Goal: Information Seeking & Learning: Learn about a topic

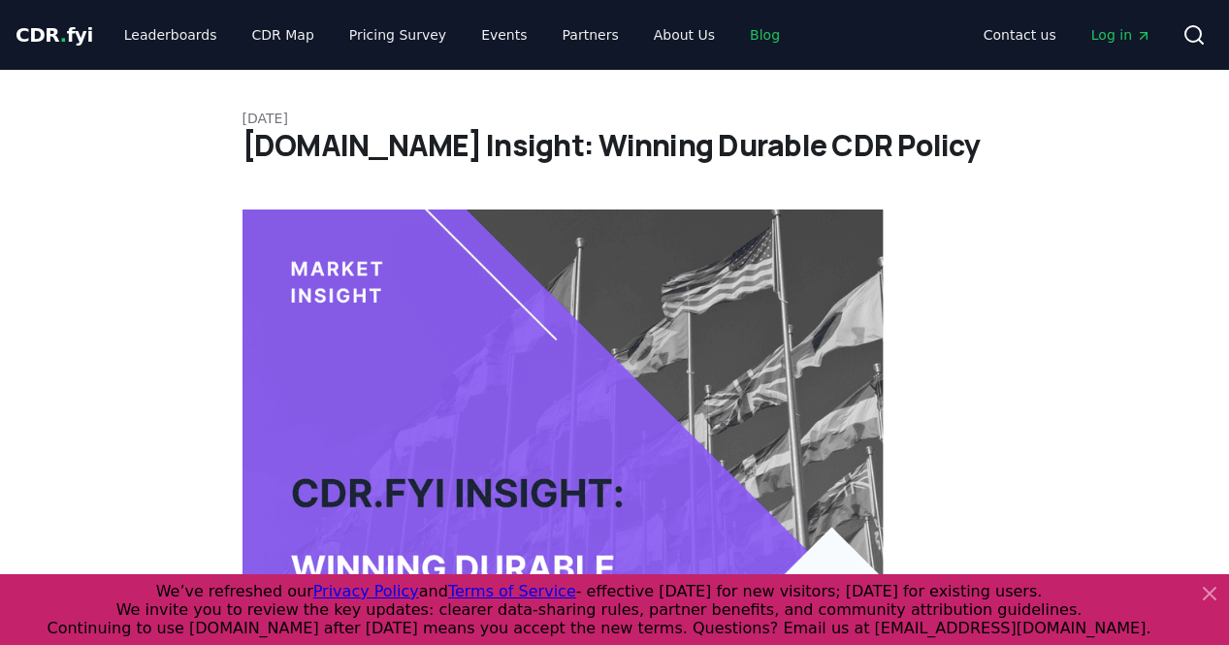
click at [734, 28] on link "Blog" at bounding box center [764, 34] width 61 height 35
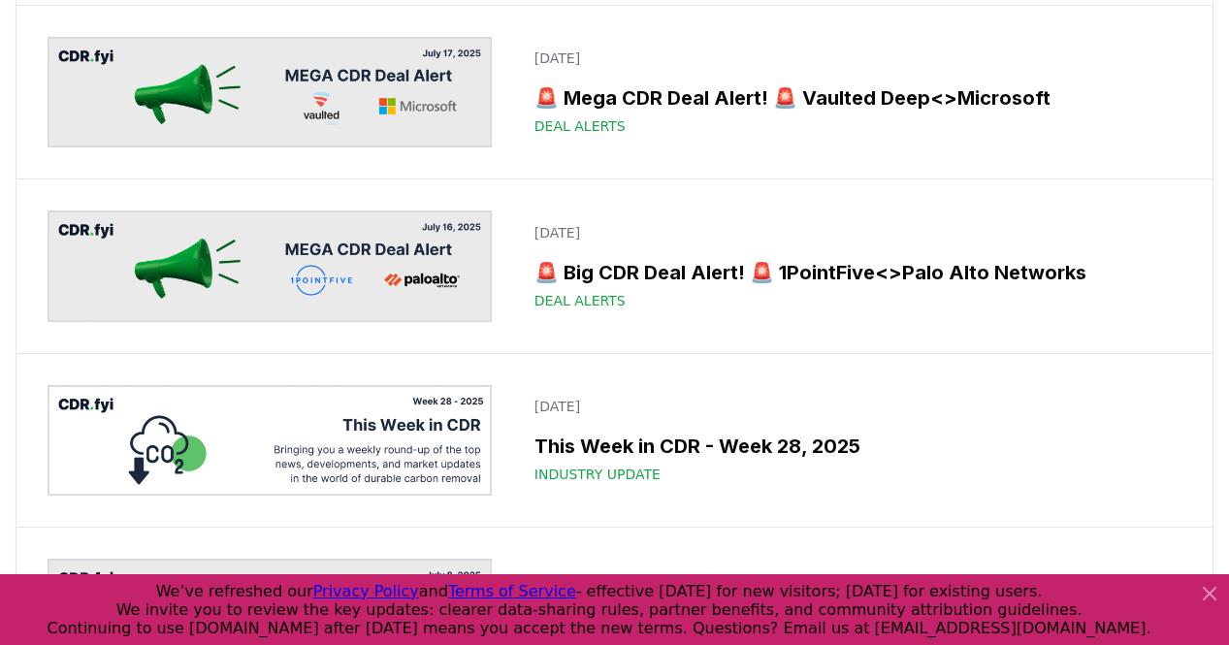
scroll to position [2602, 0]
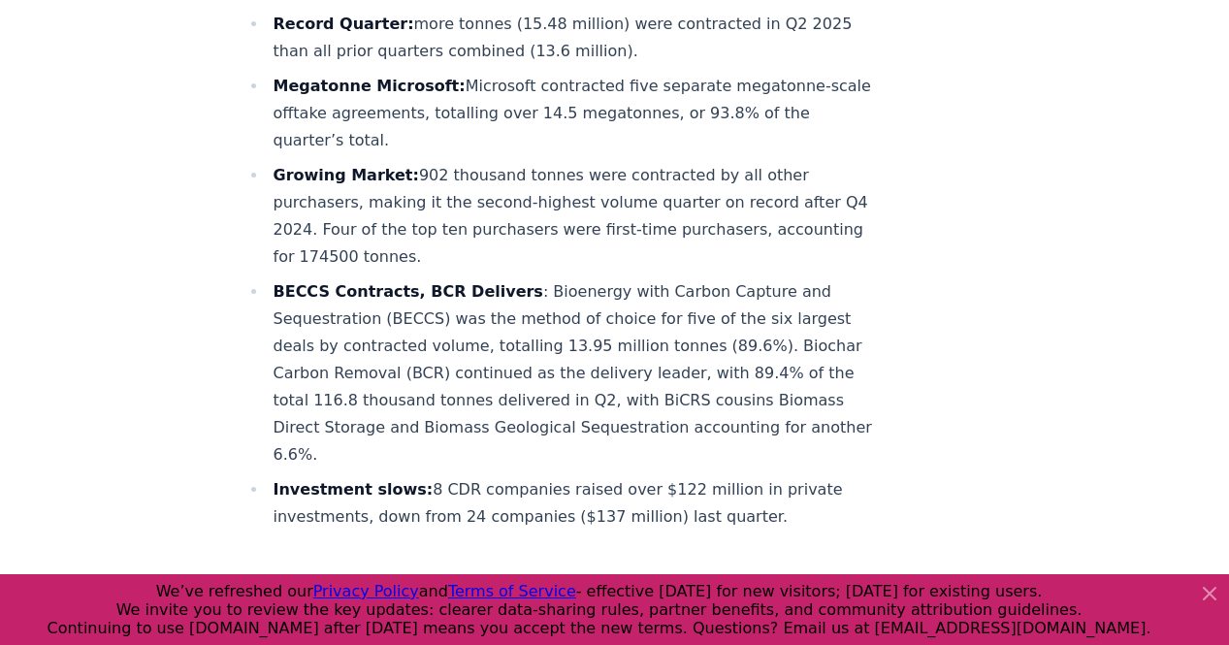
scroll to position [819, 0]
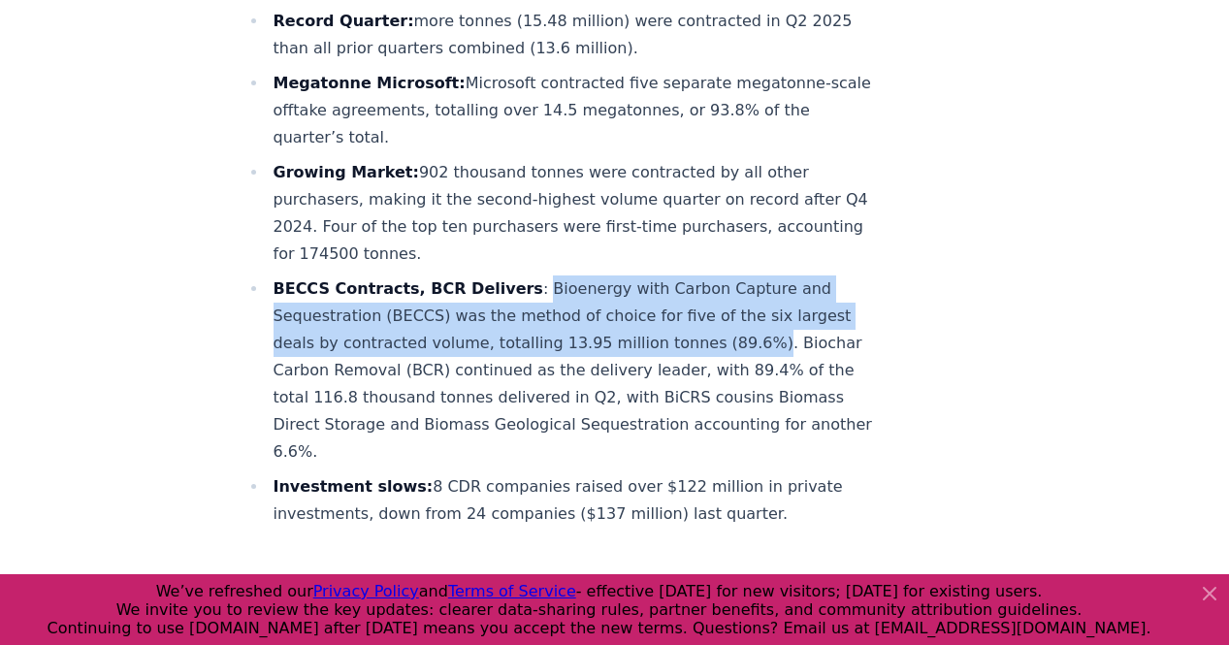
drag, startPoint x: 516, startPoint y: 230, endPoint x: 592, endPoint y: 286, distance: 94.3
click at [592, 286] on li "BECCS Contracts, BCR Delivers : Bioenergy with Carbon Capture and Sequestration…" at bounding box center [576, 370] width 617 height 190
copy li "Bioenergy with Carbon Capture and Sequestration (BECCS) was the method of choic…"
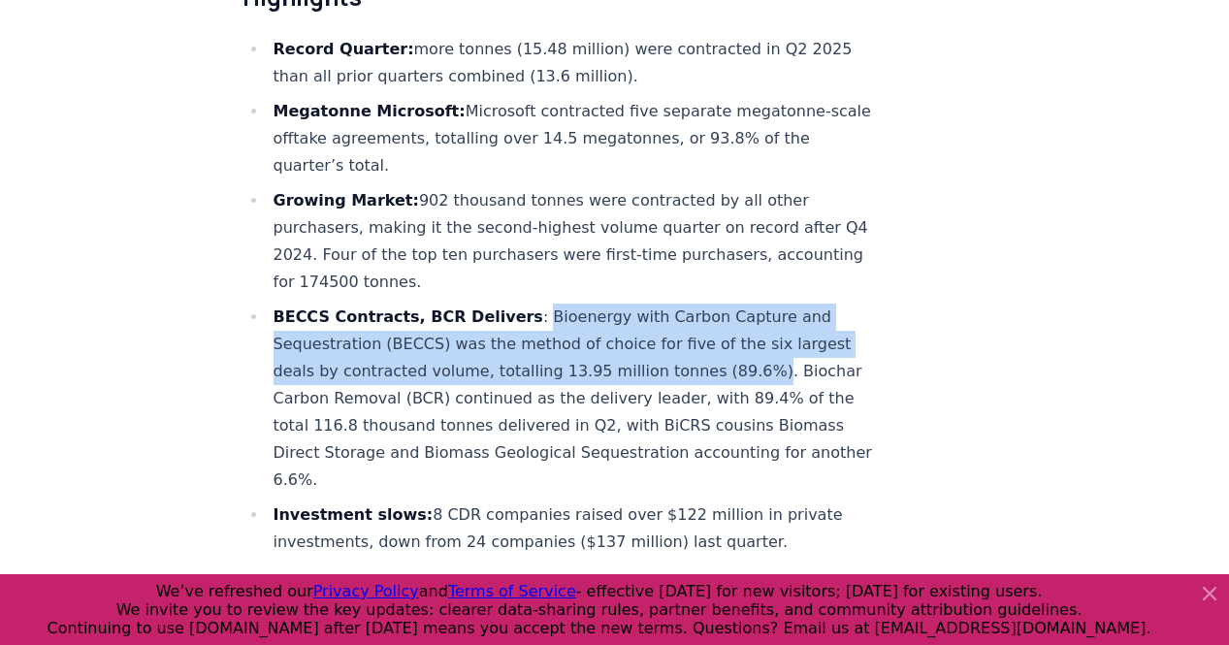
scroll to position [783, 0]
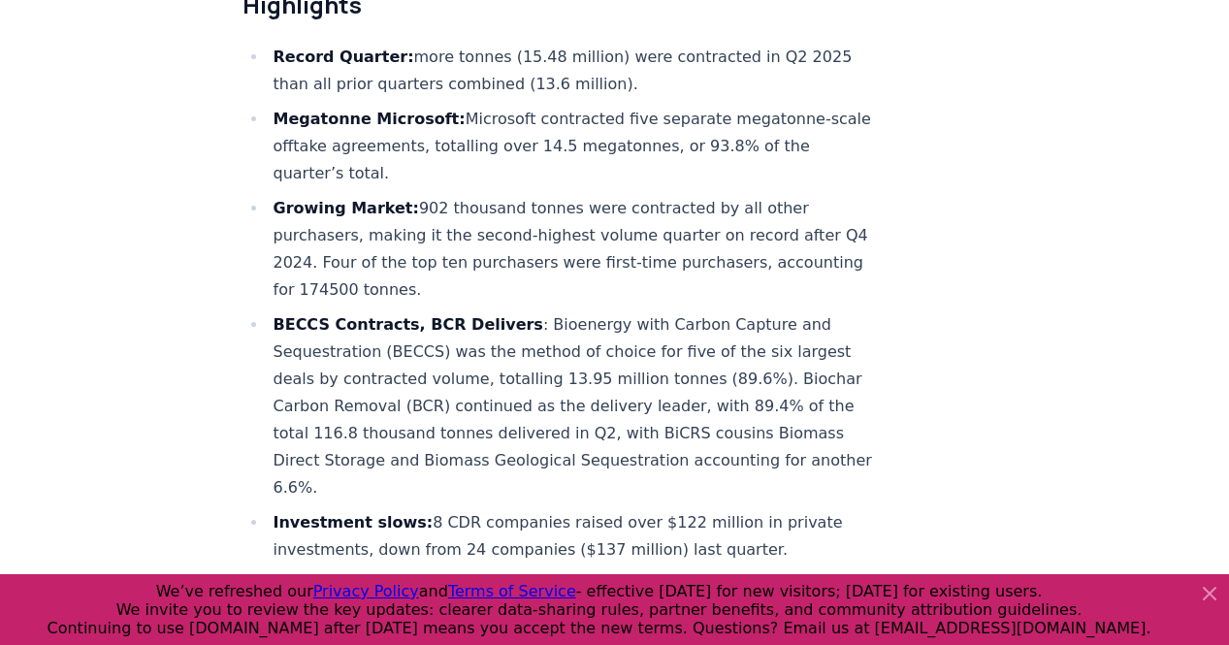
click at [539, 311] on li "BECCS Contracts, BCR Delivers : Bioenergy with Carbon Capture and Sequestration…" at bounding box center [576, 406] width 617 height 190
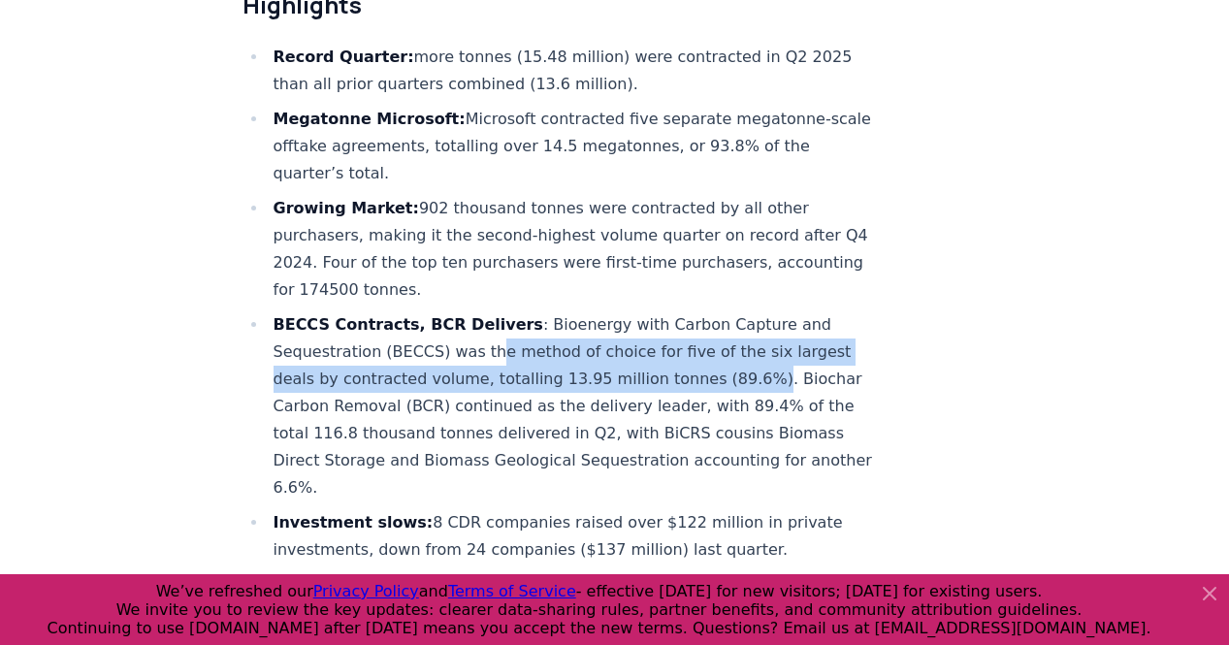
drag, startPoint x: 386, startPoint y: 290, endPoint x: 593, endPoint y: 320, distance: 208.8
click at [593, 320] on li "BECCS Contracts, BCR Delivers : Bioenergy with Carbon Capture and Sequestration…" at bounding box center [576, 406] width 617 height 190
copy li "e method of choice for five of the six largest deals by contracted volume, tota…"
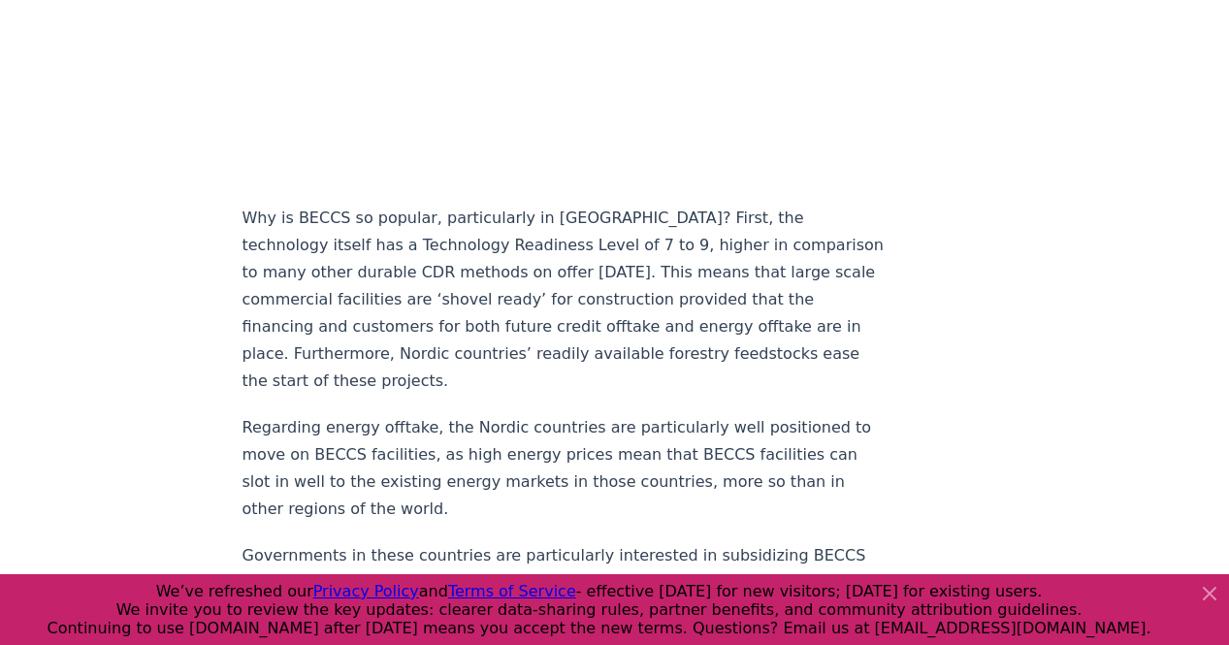
scroll to position [2291, 0]
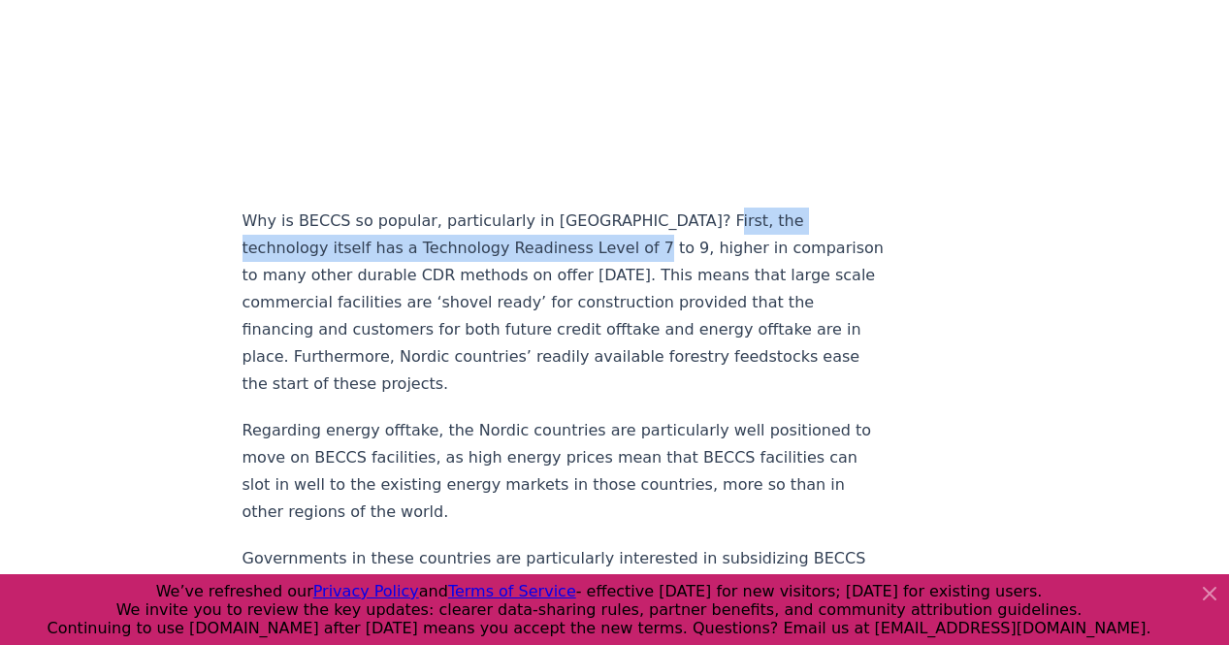
drag, startPoint x: 661, startPoint y: 134, endPoint x: 504, endPoint y: 160, distance: 159.3
click at [504, 208] on p "Why is BECCS so popular, particularly in [GEOGRAPHIC_DATA]? First, the technolo…" at bounding box center [563, 303] width 642 height 190
copy p "the technology itself has a Technology Readiness Level of 7 to 9,"
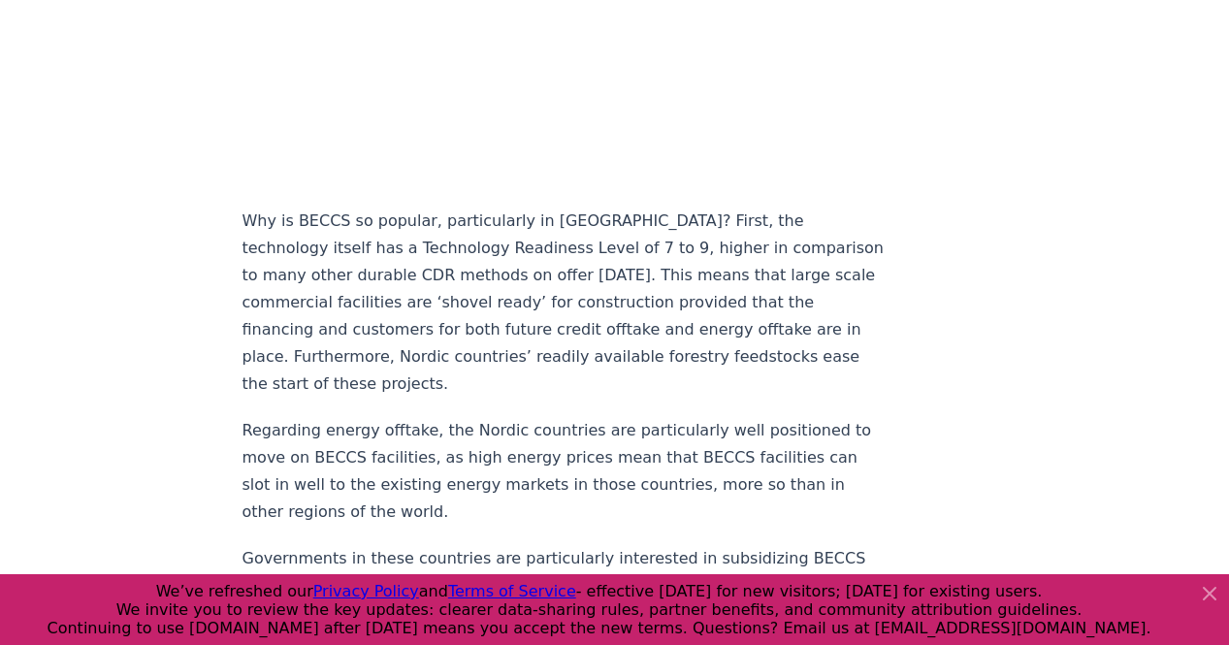
click at [595, 245] on p "Why is BECCS so popular, particularly in [GEOGRAPHIC_DATA]? First, the technolo…" at bounding box center [563, 303] width 642 height 190
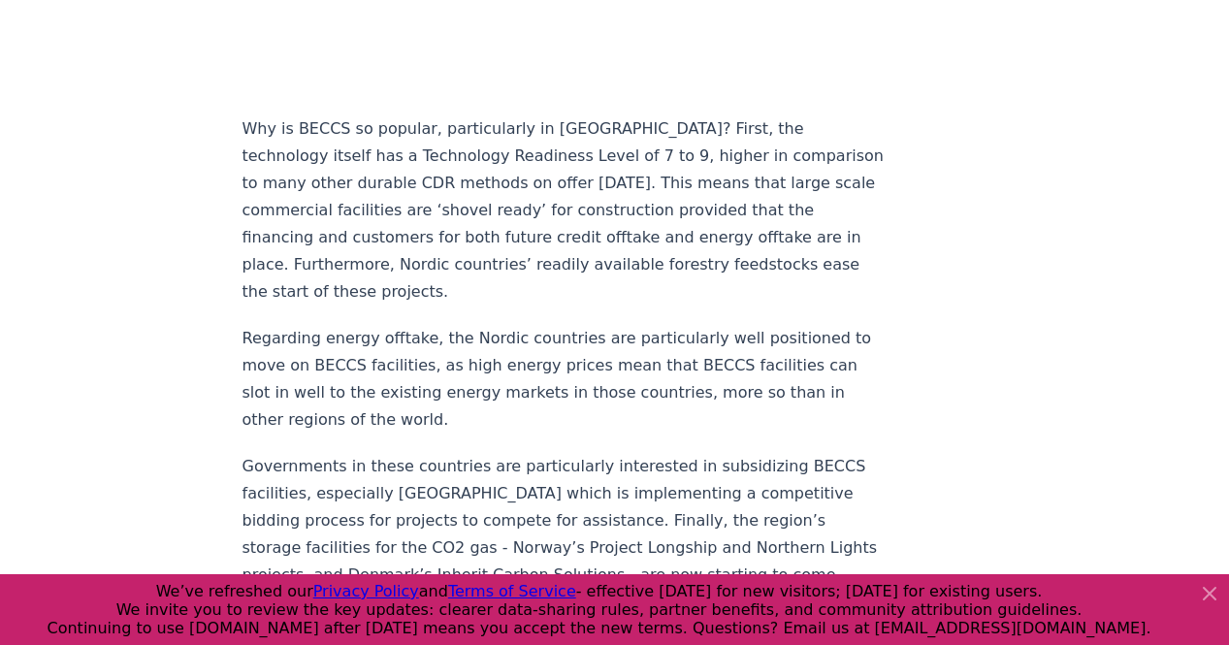
scroll to position [2387, 0]
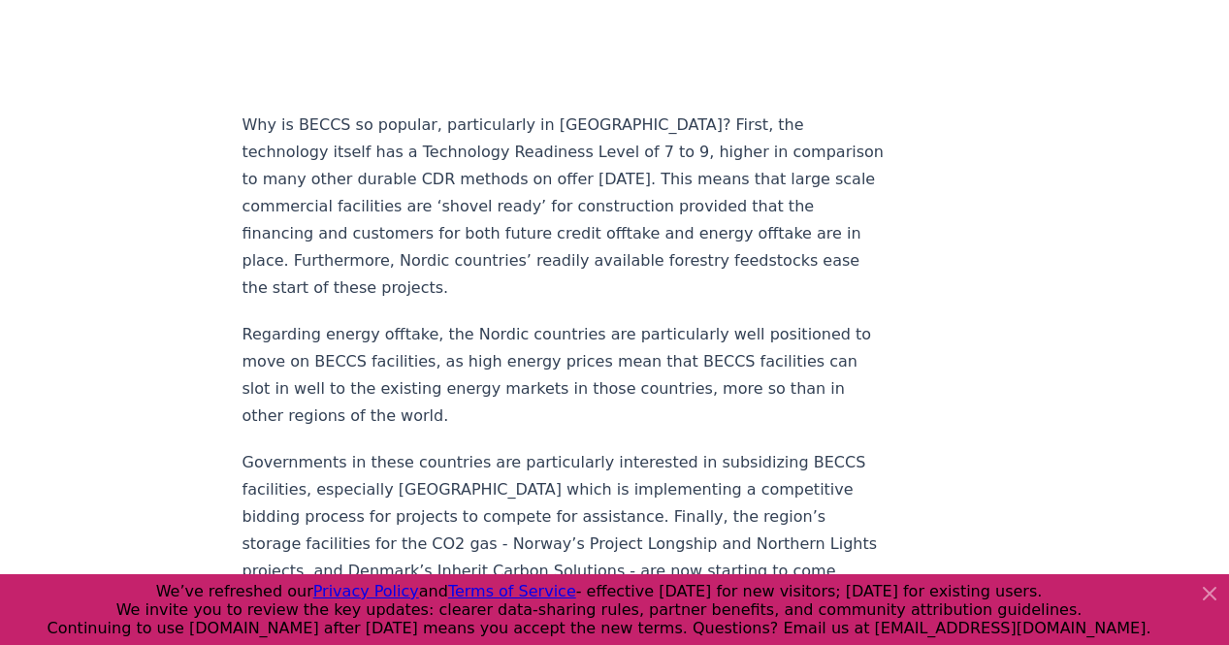
click at [595, 321] on p "Regarding energy offtake, the Nordic countries are particularly well positioned…" at bounding box center [563, 375] width 642 height 109
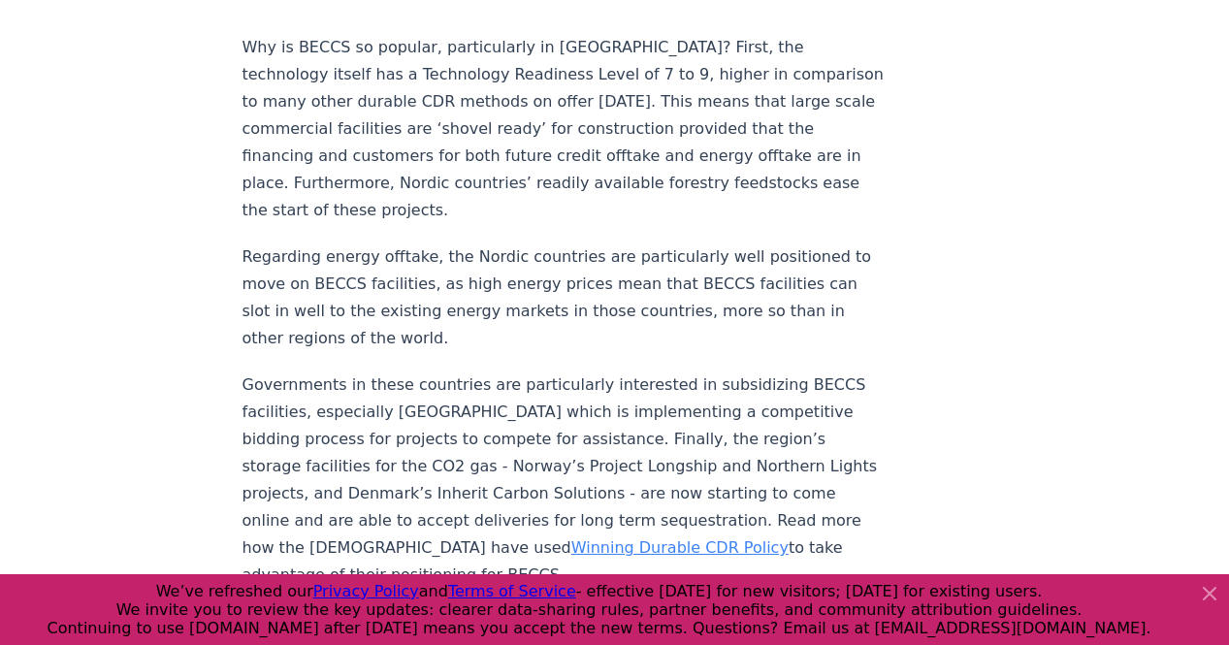
scroll to position [2466, 0]
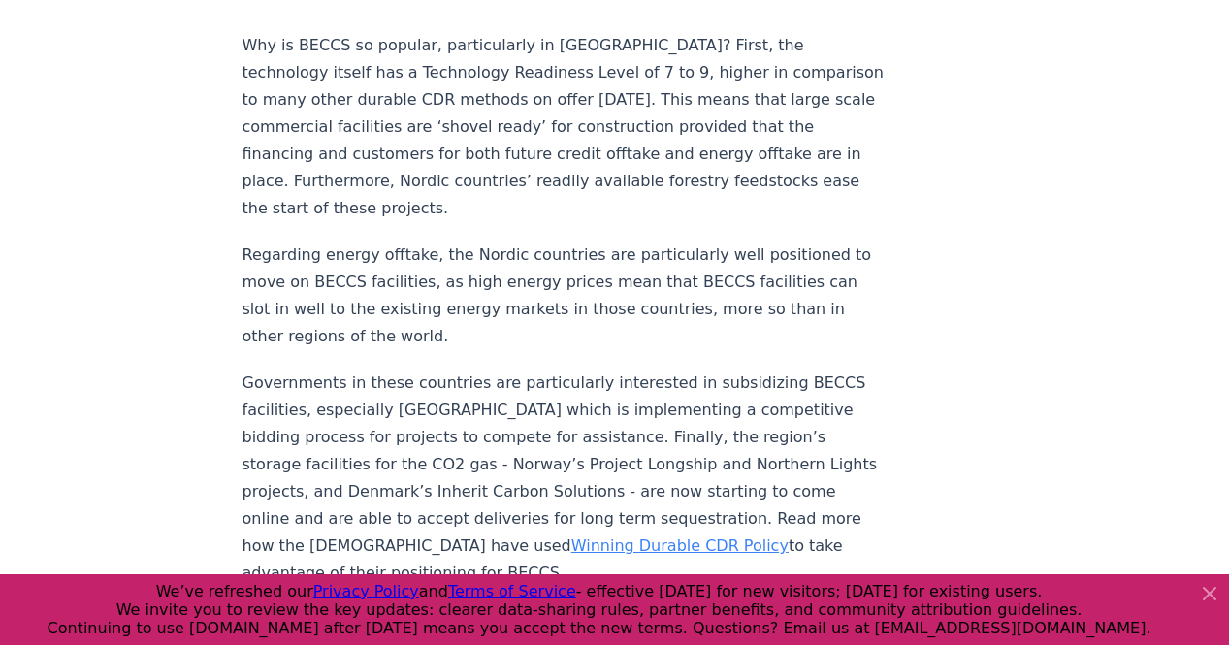
click at [532, 370] on p "Governments in these countries are particularly interested in subsidizing BECCS…" at bounding box center [563, 478] width 642 height 217
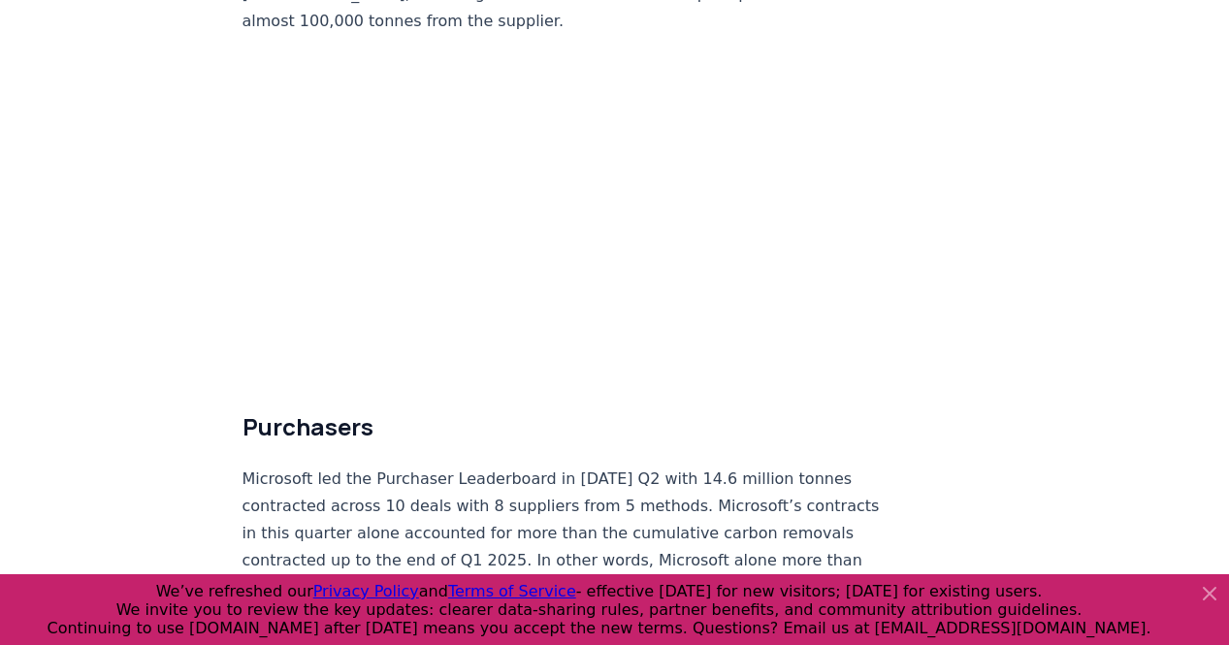
scroll to position [4734, 0]
